Goal: Task Accomplishment & Management: Manage account settings

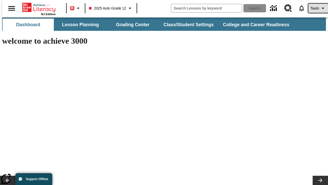
click at [315, 8] on span "Tauto" at bounding box center [314, 8] width 9 height 5
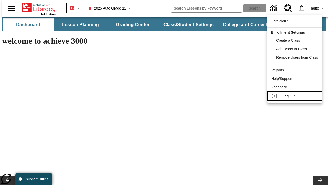
click at [296, 96] on span "Log Out" at bounding box center [289, 96] width 13 height 4
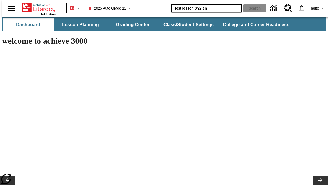
type input "Test lesson 3/27 en"
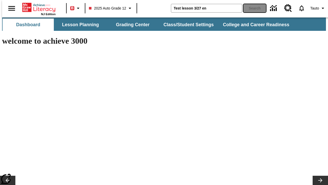
click at [252, 8] on button "Search" at bounding box center [254, 8] width 23 height 8
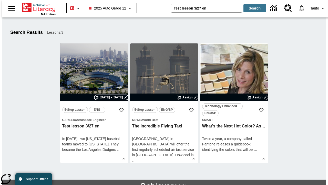
click at [111, 97] on span "[DATE] - [DATE]" at bounding box center [111, 97] width 23 height 5
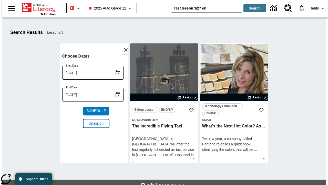
click at [94, 120] on span "Unassign" at bounding box center [96, 122] width 15 height 5
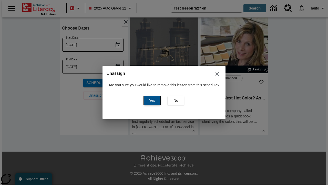
click at [151, 100] on span "Yes" at bounding box center [152, 100] width 6 height 5
